Goal: Information Seeking & Learning: Learn about a topic

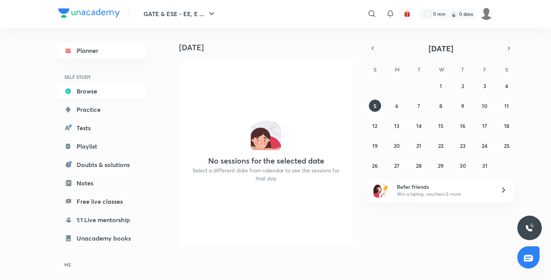
click at [97, 87] on link "Browse" at bounding box center [102, 90] width 89 height 15
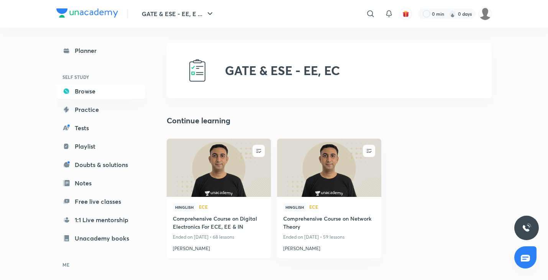
click at [244, 169] on img at bounding box center [218, 167] width 106 height 59
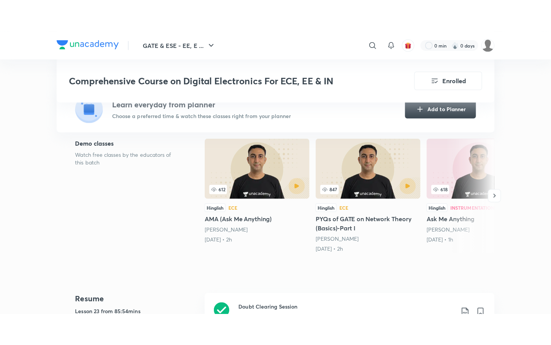
scroll to position [268, 0]
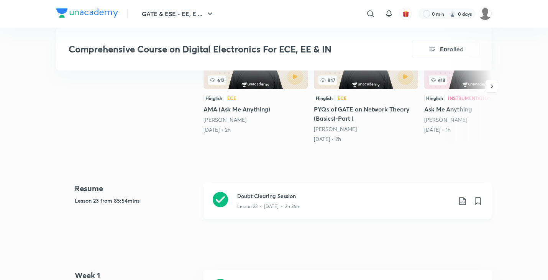
click at [255, 191] on div "Doubt Clearing Session Lesson 23 • [DATE] • 2h 26m" at bounding box center [347, 201] width 288 height 36
